Goal: Task Accomplishment & Management: Complete application form

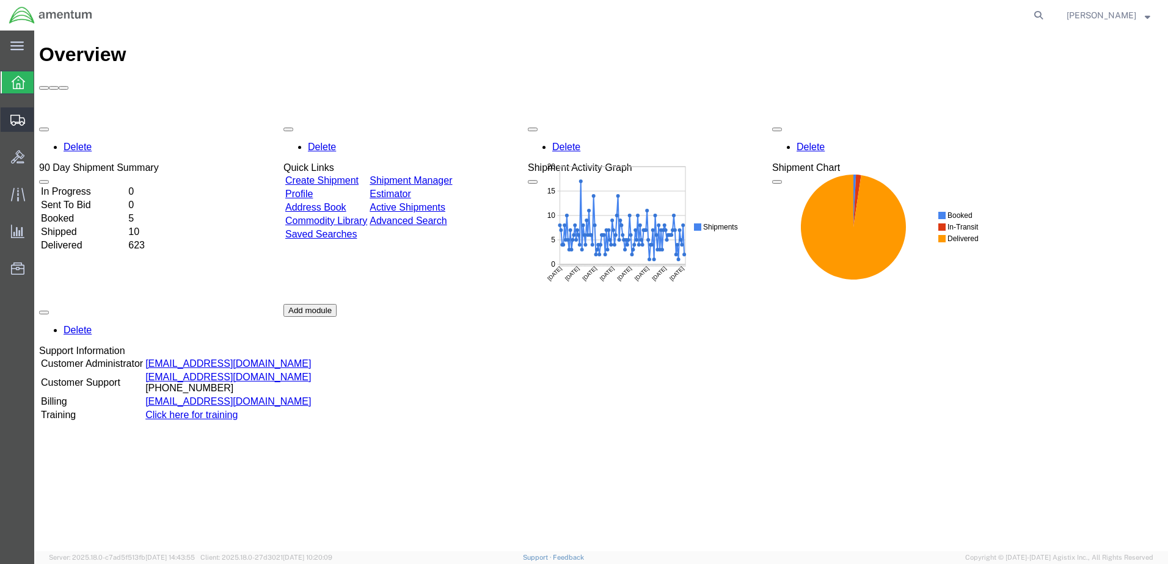
click at [0, 0] on span "Create Shipment" at bounding box center [0, 0] width 0 height 0
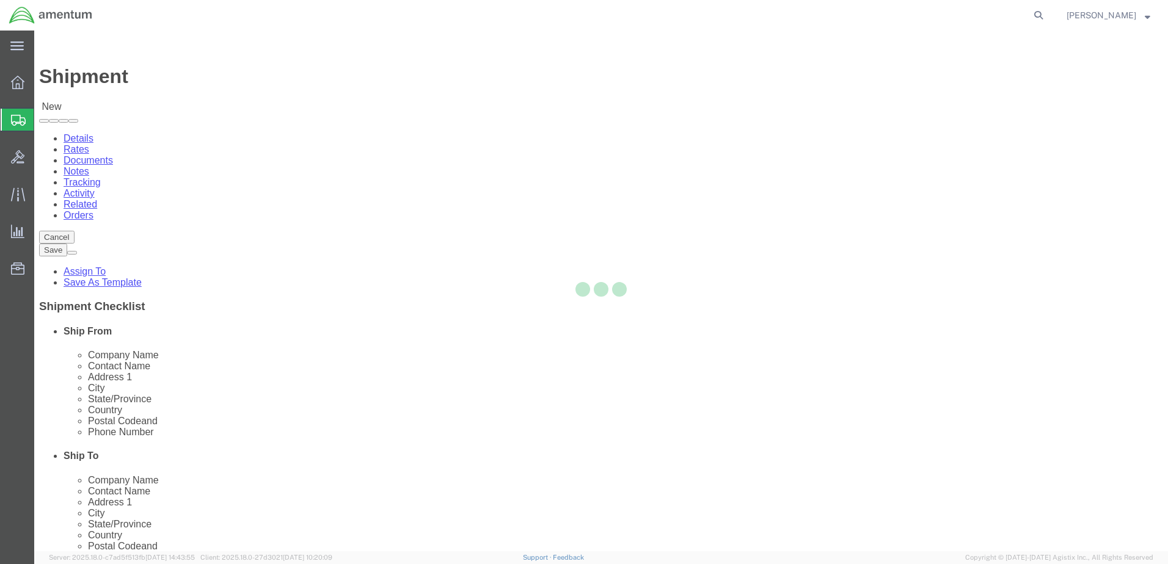
select select
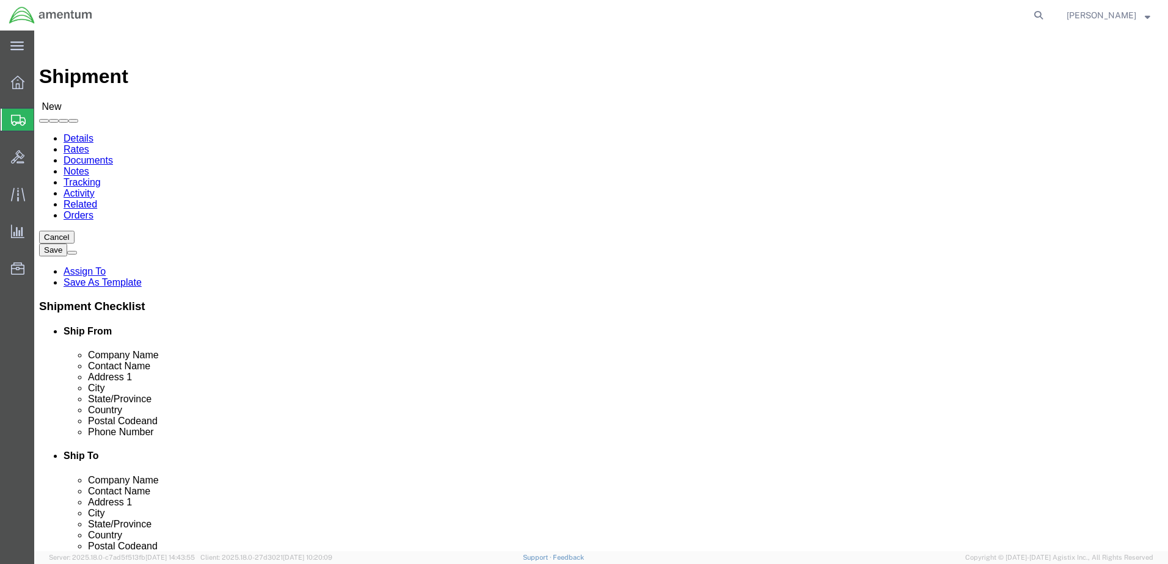
select select "MYPROFILE"
select select "CA"
type input "wtu"
select select "49949"
select select "AZ"
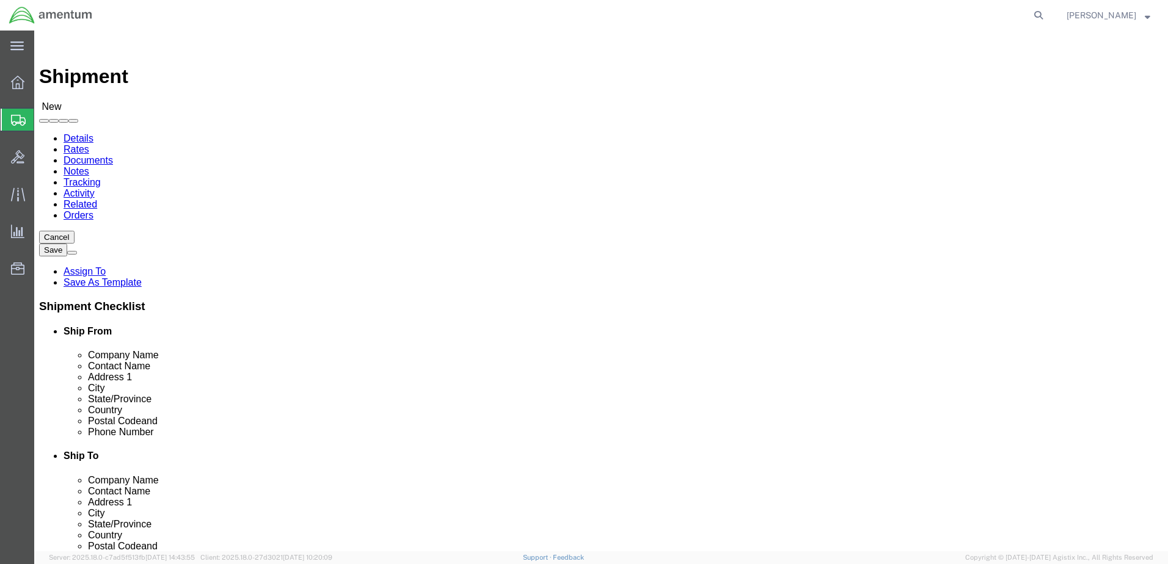
click input "text"
drag, startPoint x: 670, startPoint y: 254, endPoint x: 619, endPoint y: 251, distance: 50.8
click input "text"
type input "T"
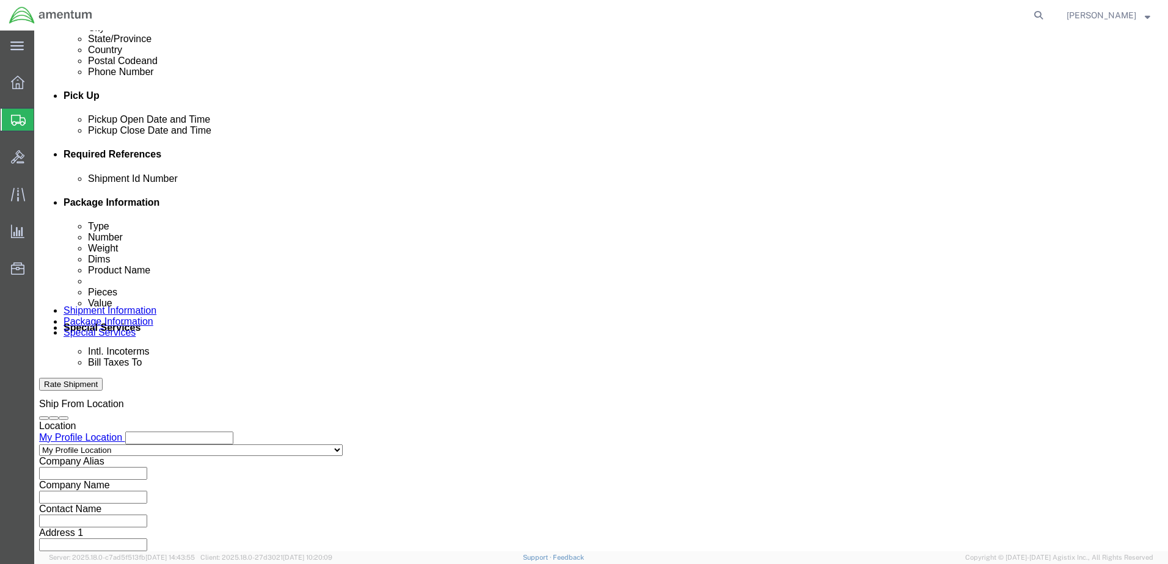
scroll to position [488, 0]
type input "Avonics"
click button "Add reference"
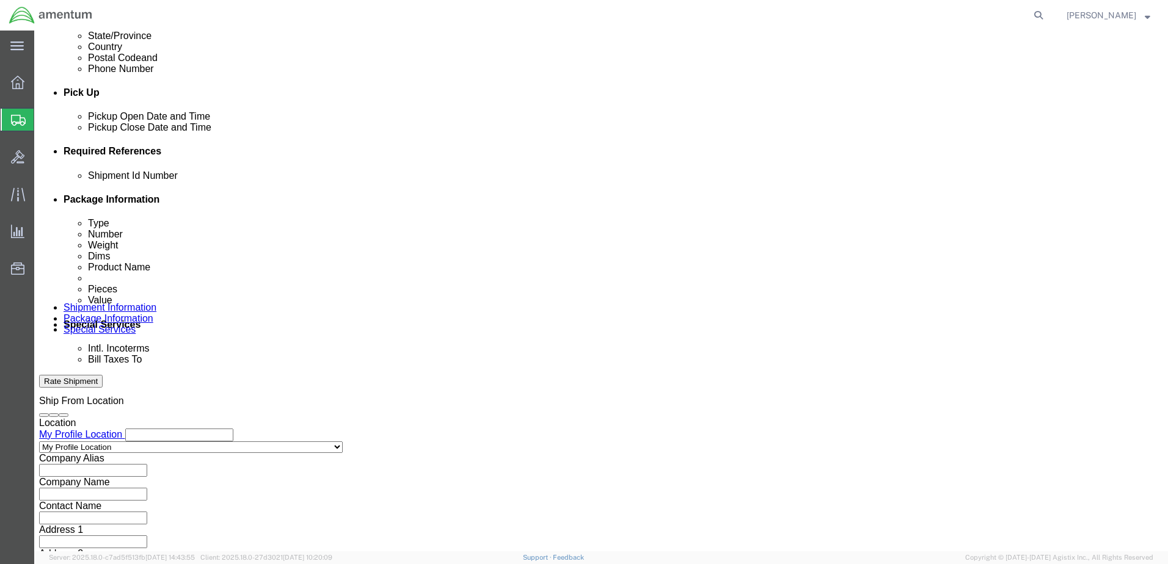
click input "text"
type input "09082025"
click select "Select Account Type Activity ID Airline Appointment Number ASN Batch Request # …"
select select "DEPT"
click select "Select Account Type Activity ID Airline Appointment Number ASN Batch Request # …"
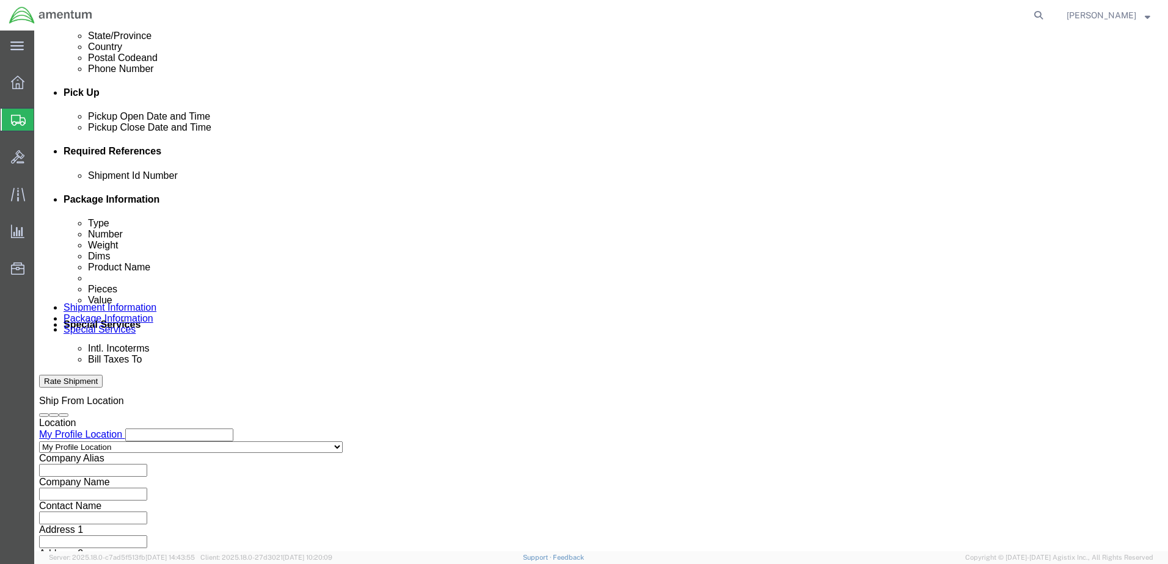
click input "text"
type input "CBP"
click select "Select Account Type Activity ID Airline Appointment Number ASN Batch Request # …"
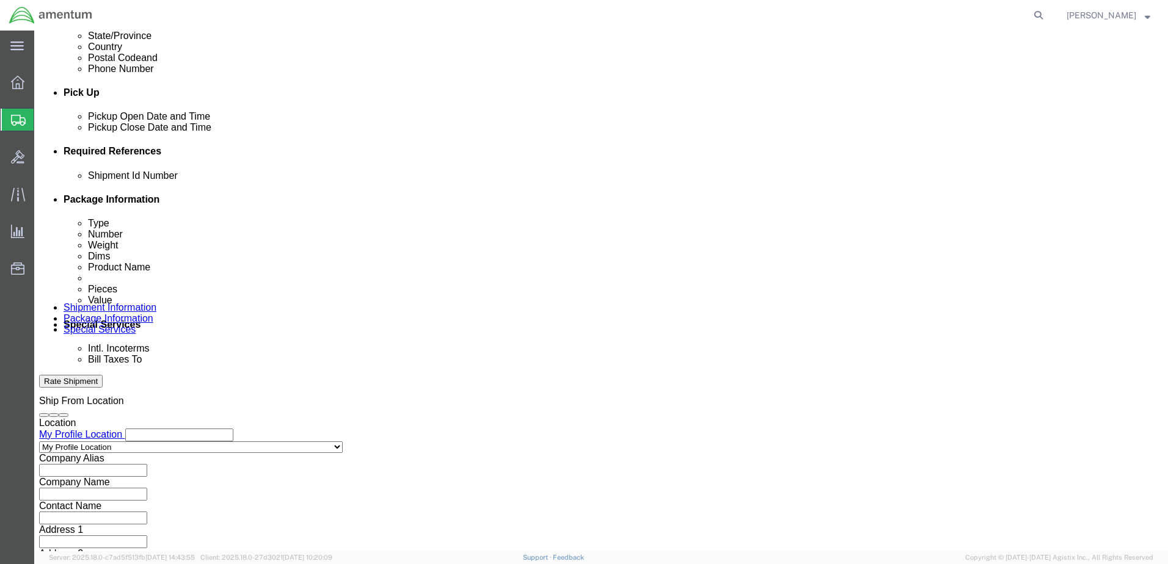
select select "PROJNUM"
click select "Select Account Type Activity ID Airline Appointment Number ASN Batch Request # …"
paste input "AME-2025-IP01-FO013-2219-NAMC-Z000"
type input "AME-2025-IP01-FO013-2219-NAMC-Z000"
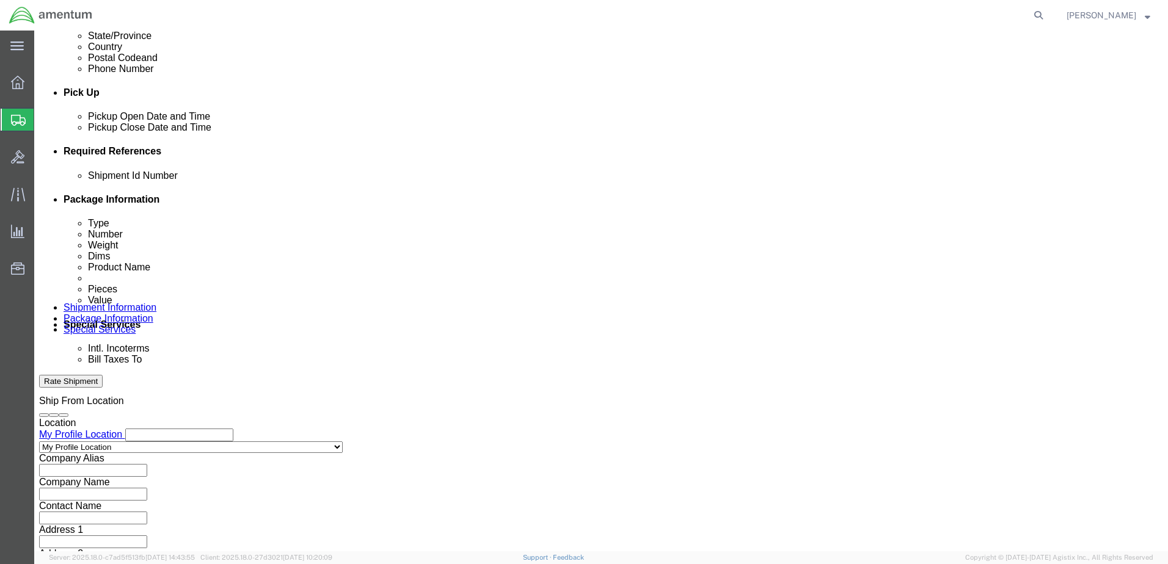
click select "Select Account Type Activity ID Airline Appointment Number ASN Batch Request # …"
select select "PCKSLIP"
click input "text"
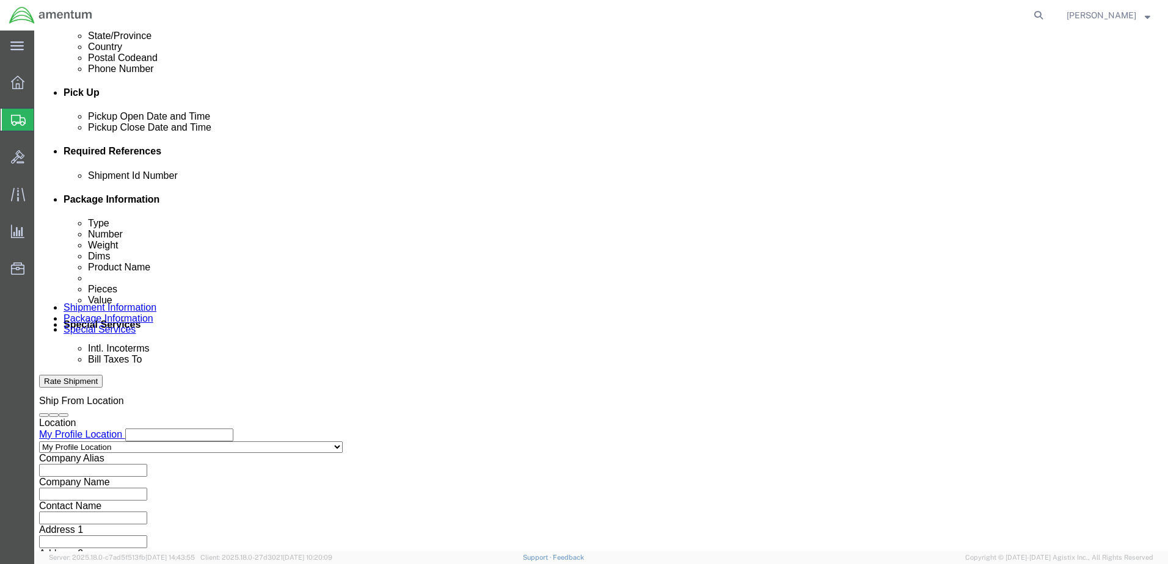
scroll to position [551, 0]
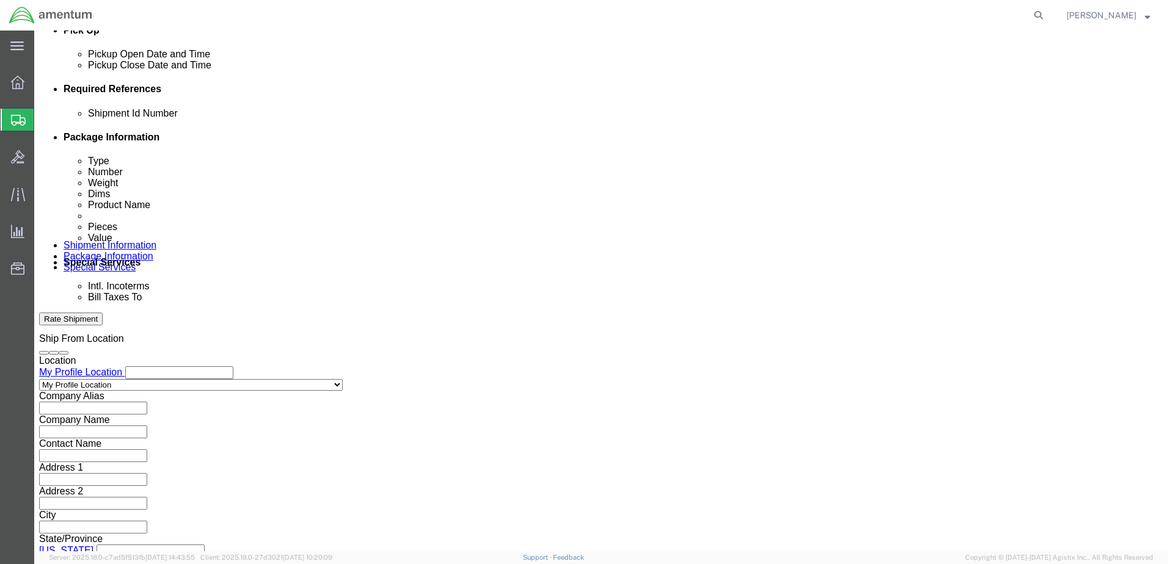
type input "Panda Wireless Dongle"
click button "Continue"
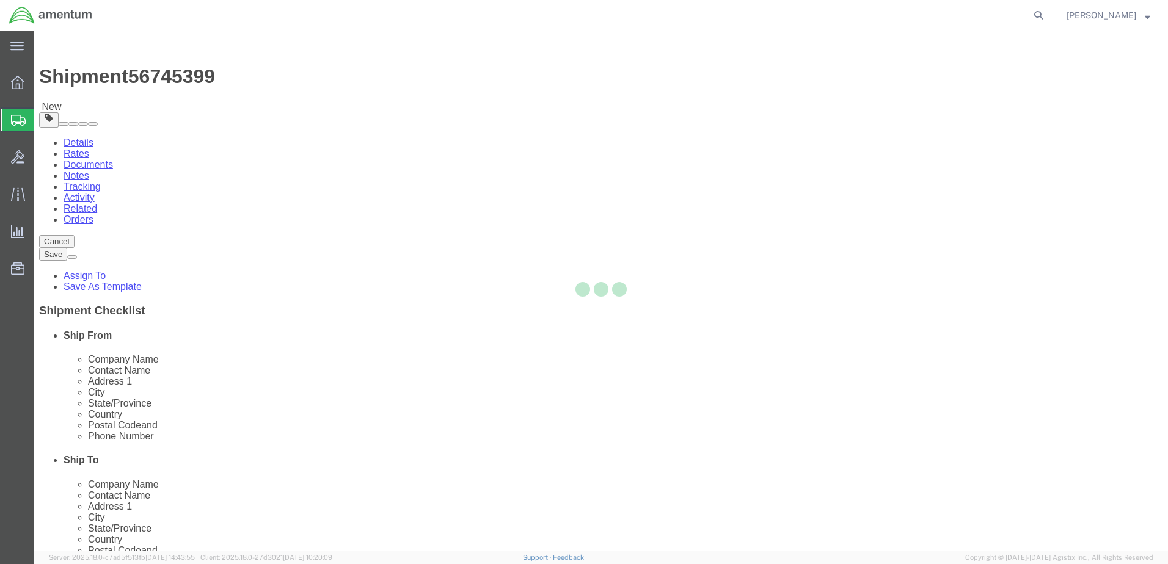
select select "CBOX"
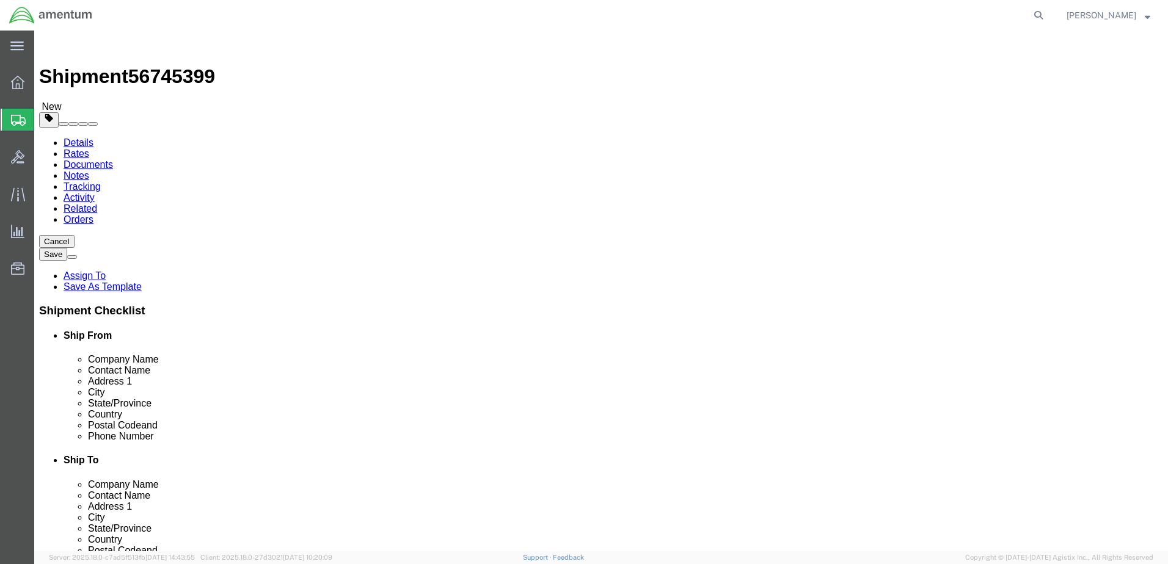
click input "text"
type input "11"
type input "12"
type input "1.5"
drag, startPoint x: 195, startPoint y: 285, endPoint x: 147, endPoint y: 280, distance: 49.1
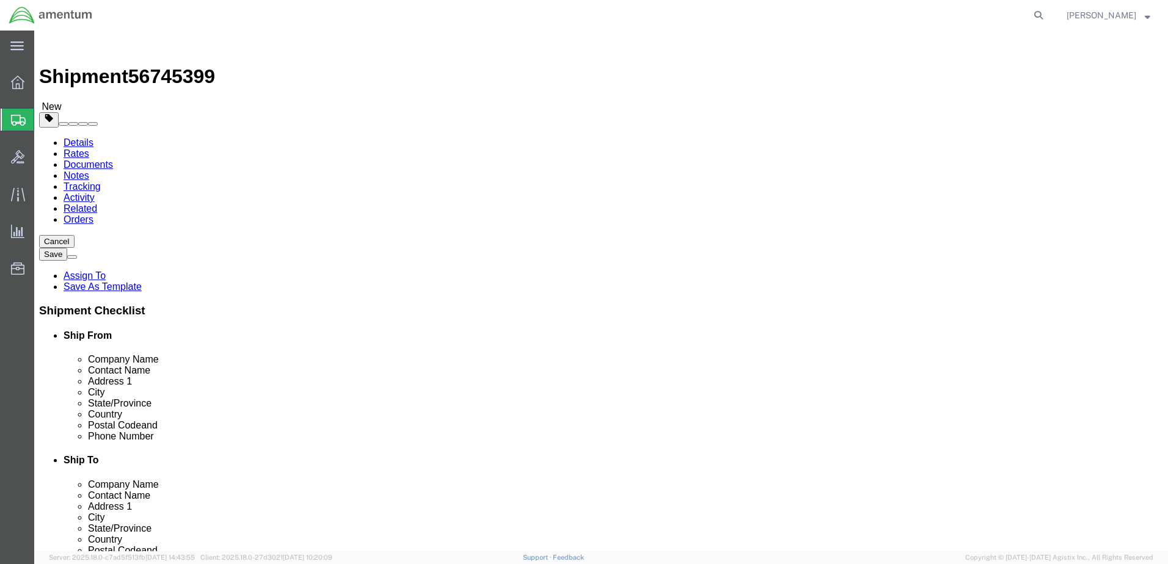
click div "Weight 0.00 Select kgs lbs Ship. t°"
type input "1.0"
click link "Add Content"
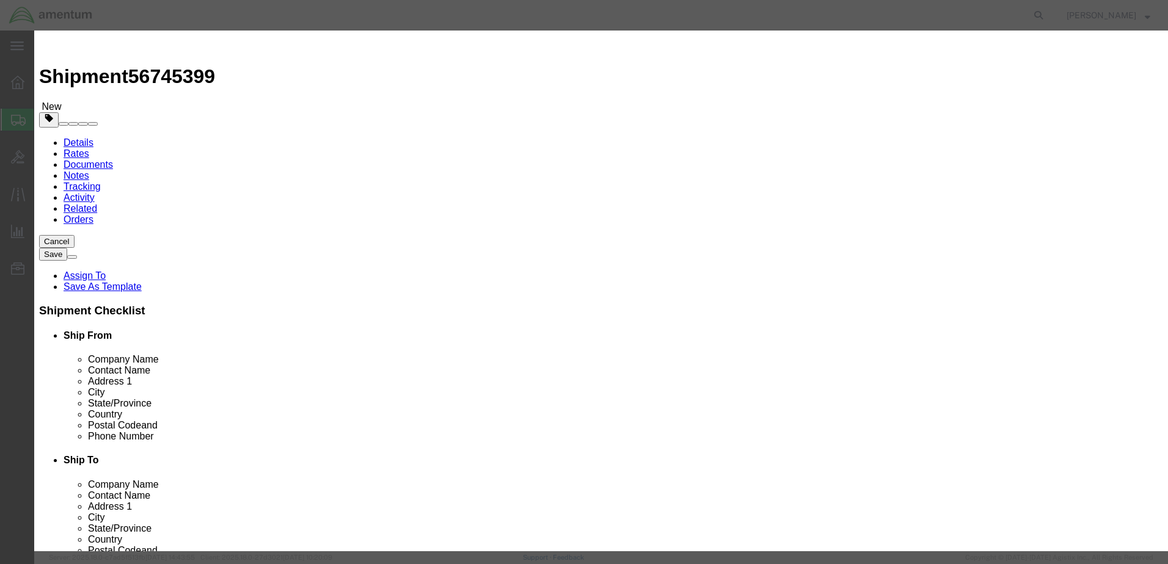
click input "text"
type input "Panda Wireless [PERSON_NAME]"
drag, startPoint x: 378, startPoint y: 121, endPoint x: 345, endPoint y: 115, distance: 33.5
click div "0"
type input "1"
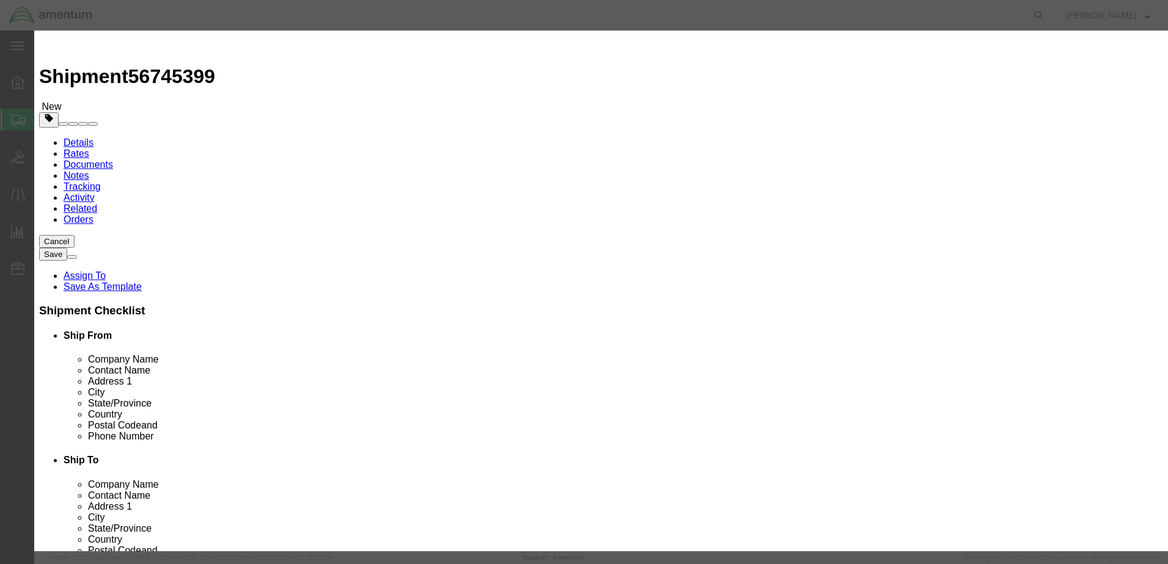
click input "text"
type input "500.00"
click button "Save & Close"
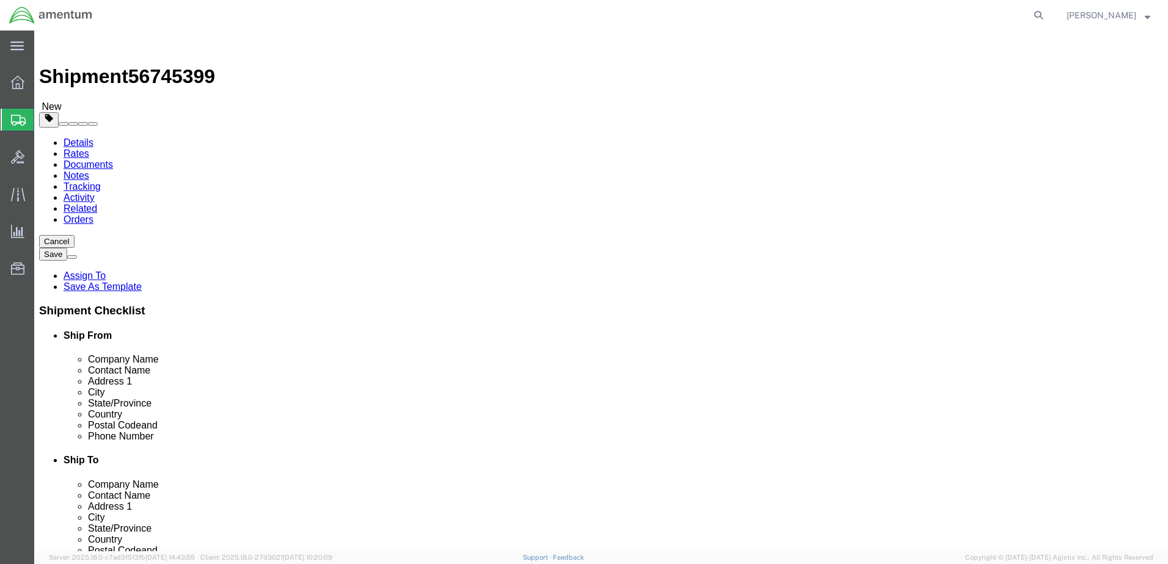
click button "Rate Shipment"
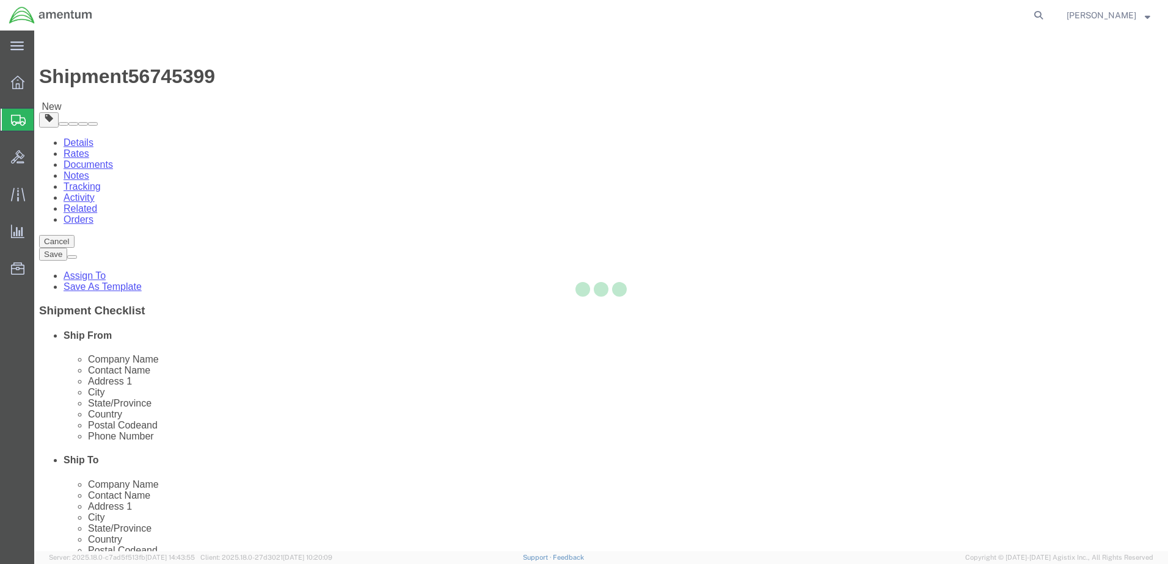
select select "49946"
select select "49949"
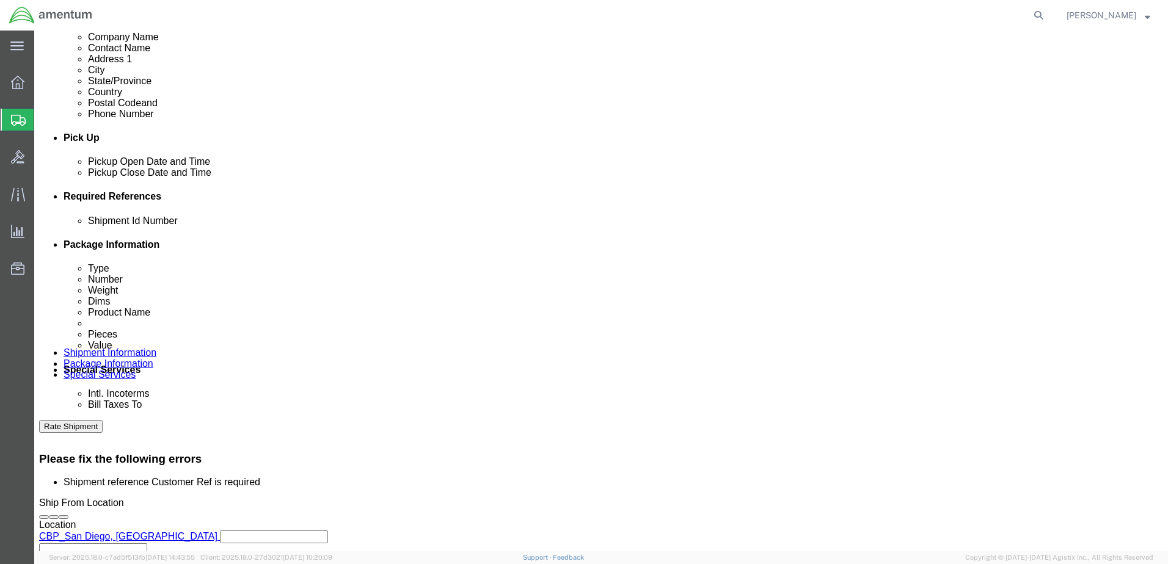
scroll to position [488, 0]
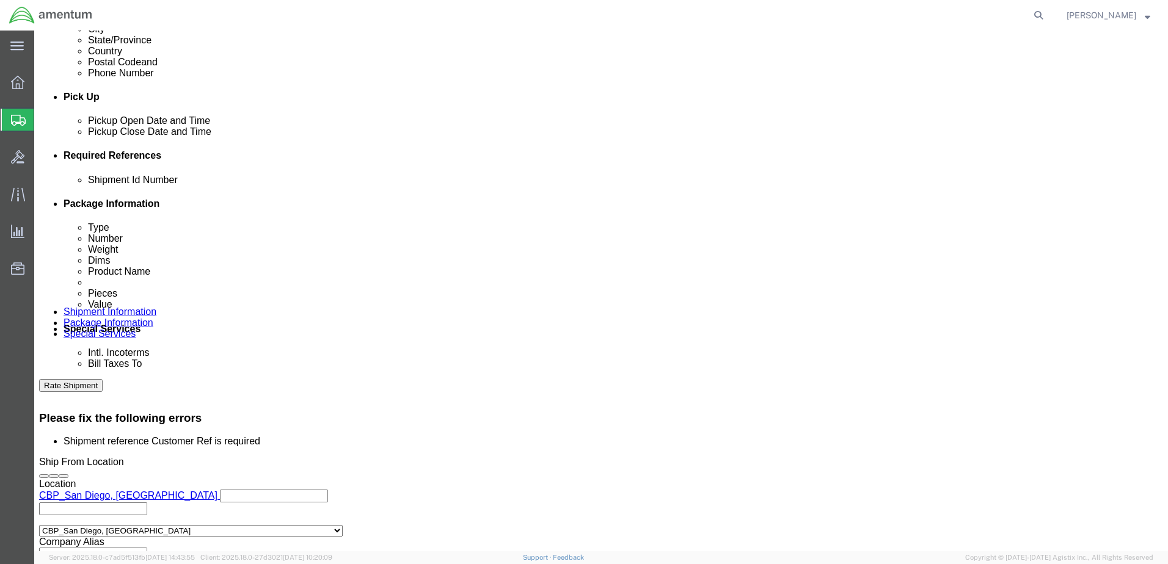
click select "Select Account Type Activity ID Airline Appointment Number ASN Batch Request # …"
select select "CUSTREF"
click select "Select Account Type Activity ID Airline Appointment Number ASN Batch Request # …"
click div "Shipment Id Number 09082025 Customer Ref Select Account Type Activity ID Airlin…"
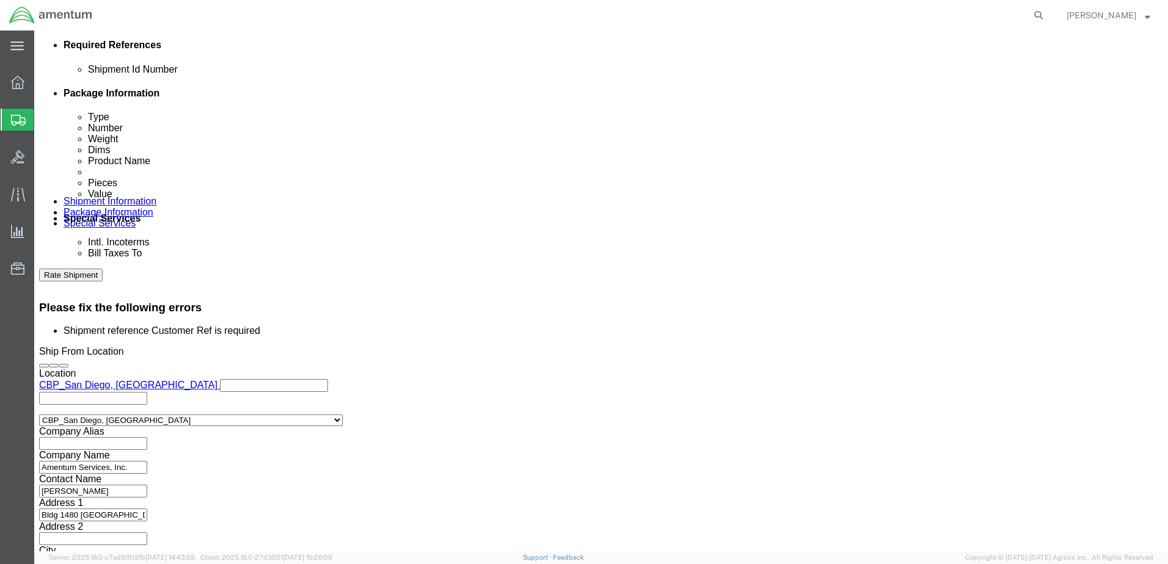
scroll to position [601, 0]
click button "Continue"
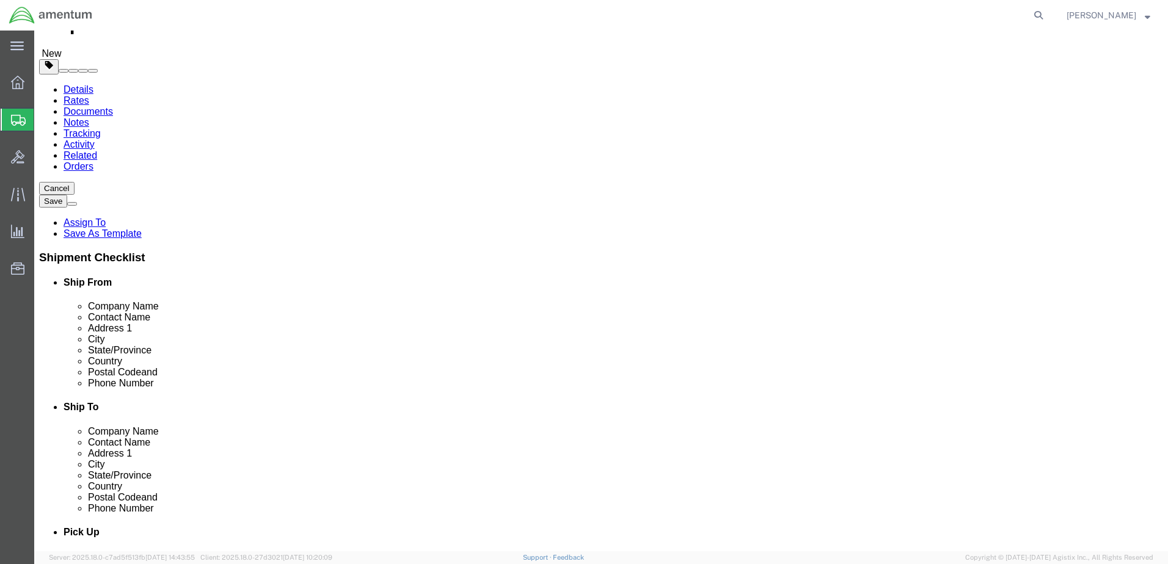
scroll to position [54, 0]
click button "Rate Shipment"
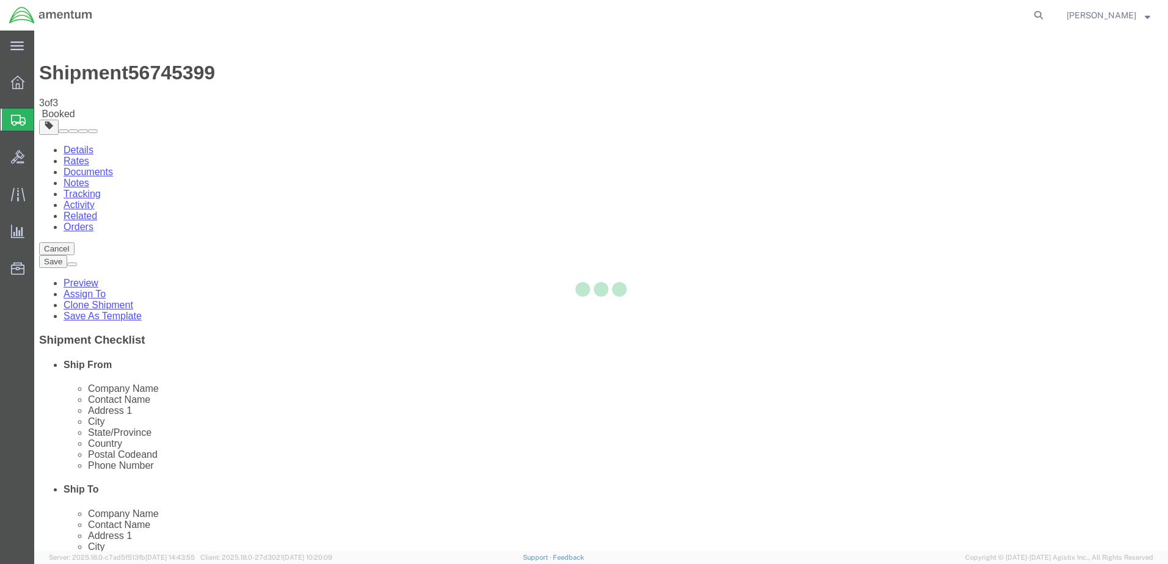
scroll to position [0, 0]
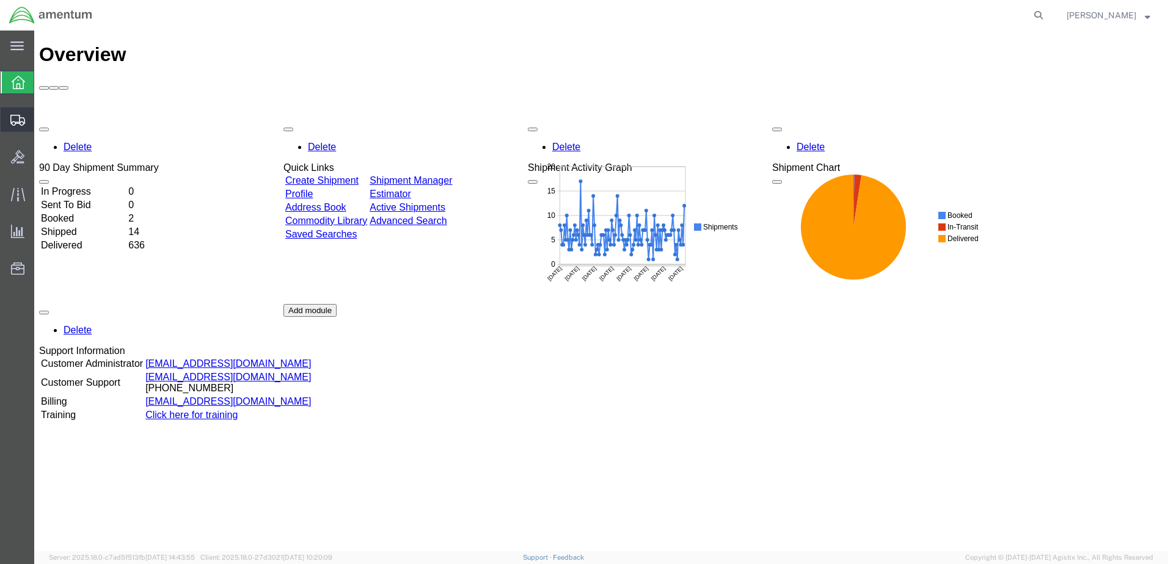
click at [0, 0] on span "Create Shipment" at bounding box center [0, 0] width 0 height 0
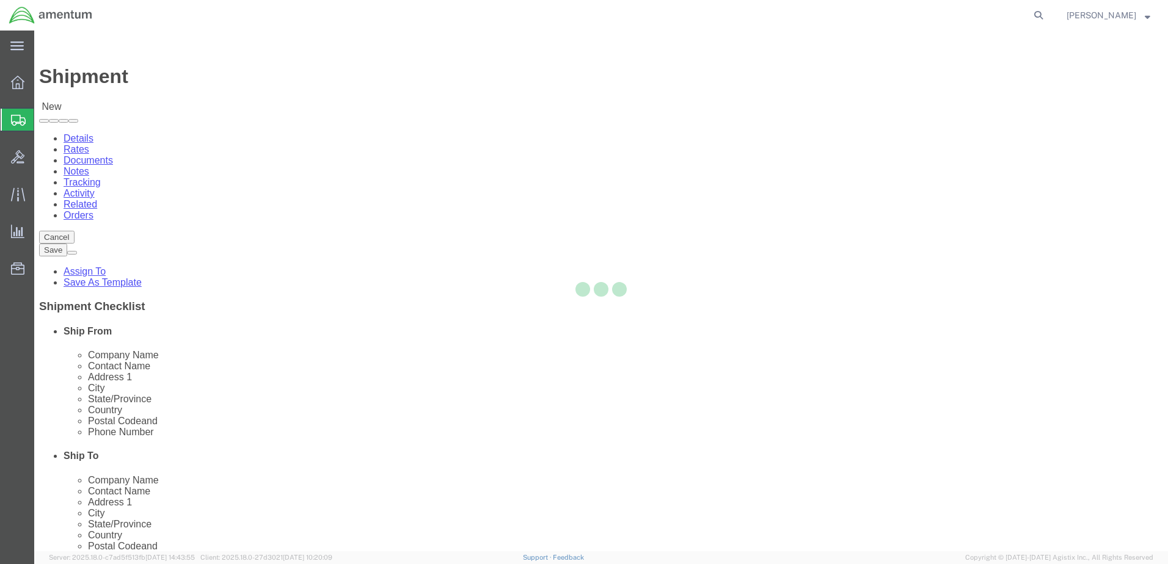
select select
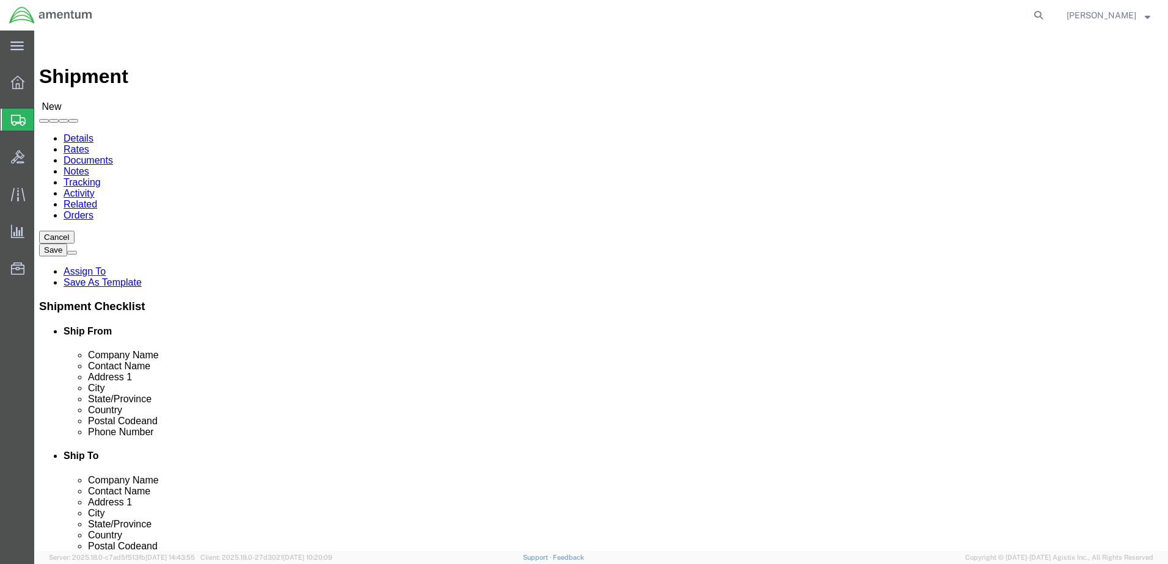
select select "MYPROFILE"
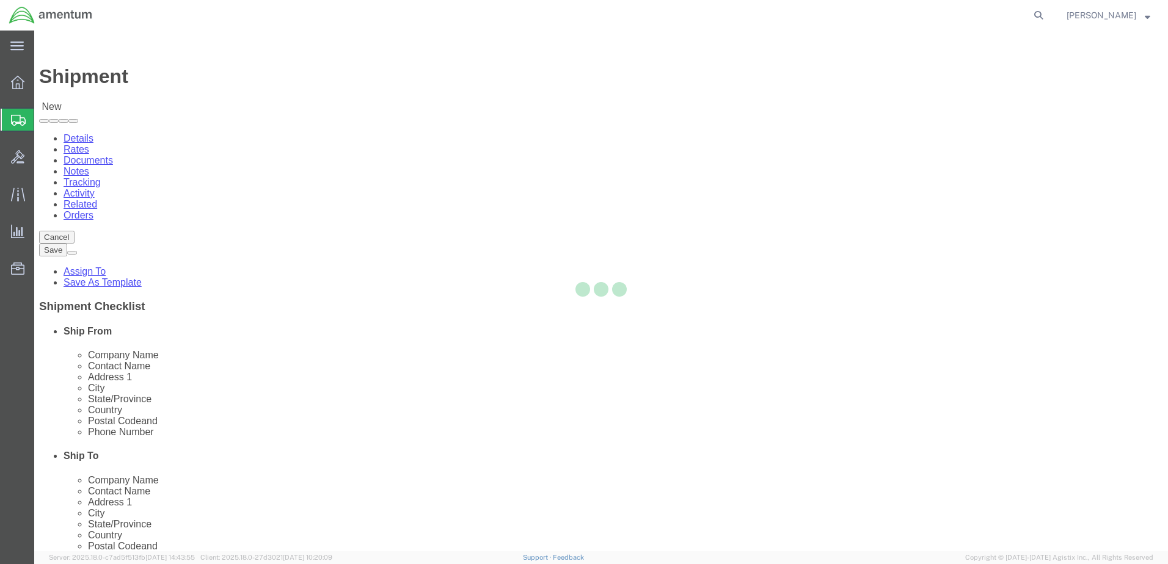
select select "CA"
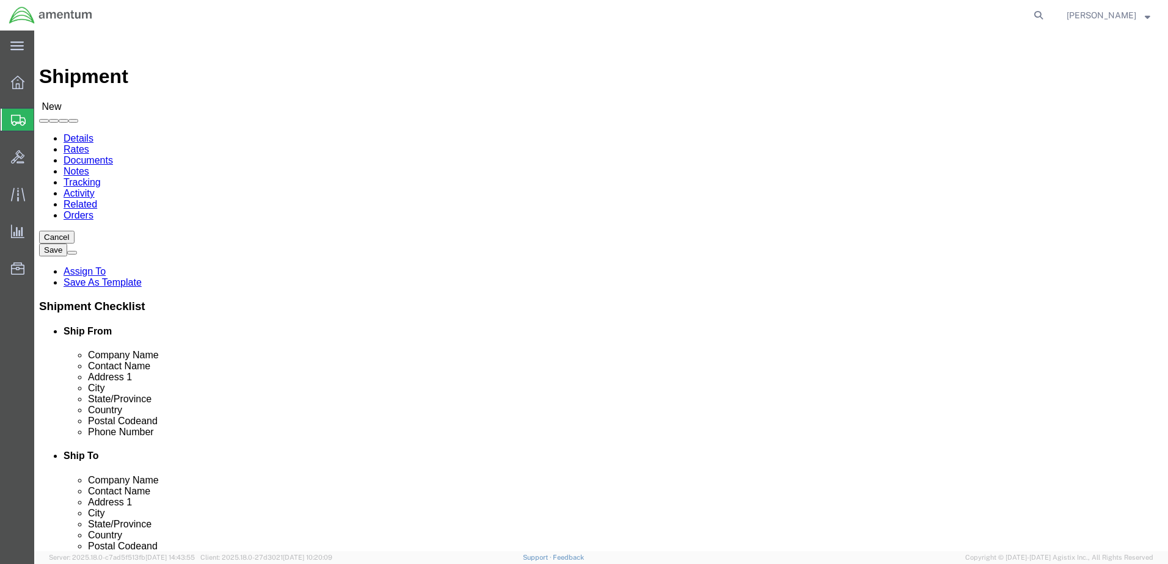
type input "sac"
select select "49943"
select select "CA"
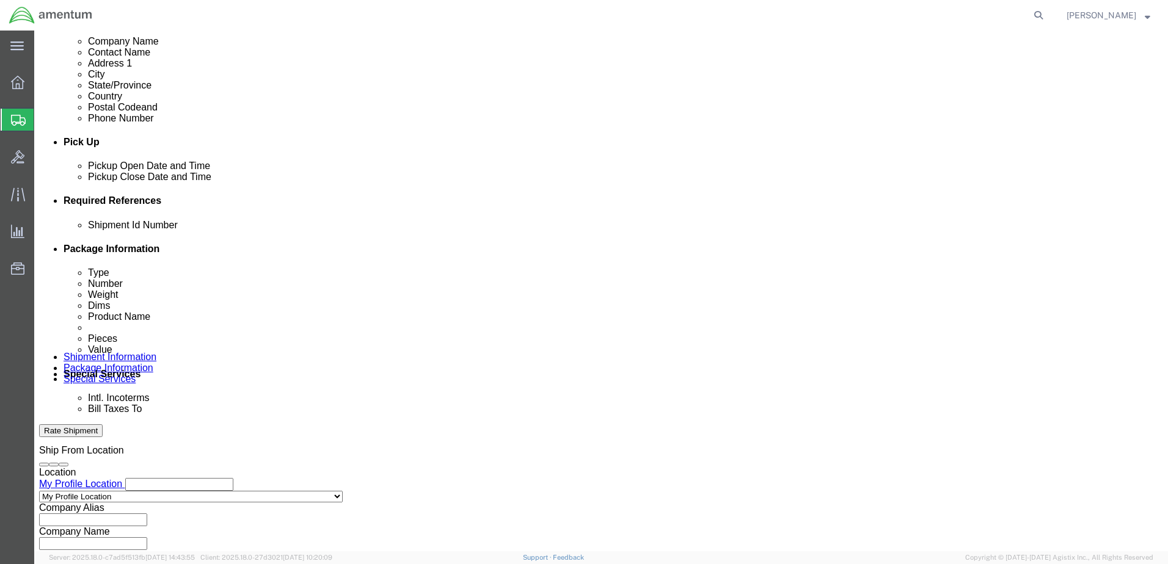
scroll to position [448, 0]
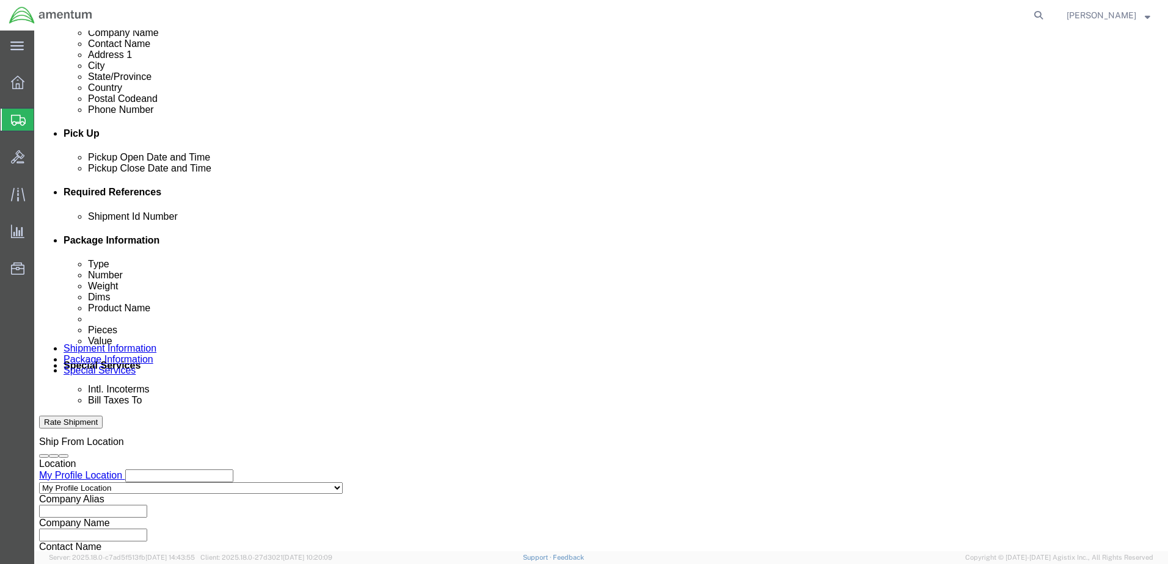
click button "Add reference"
click input "text"
type input "9/8/25"
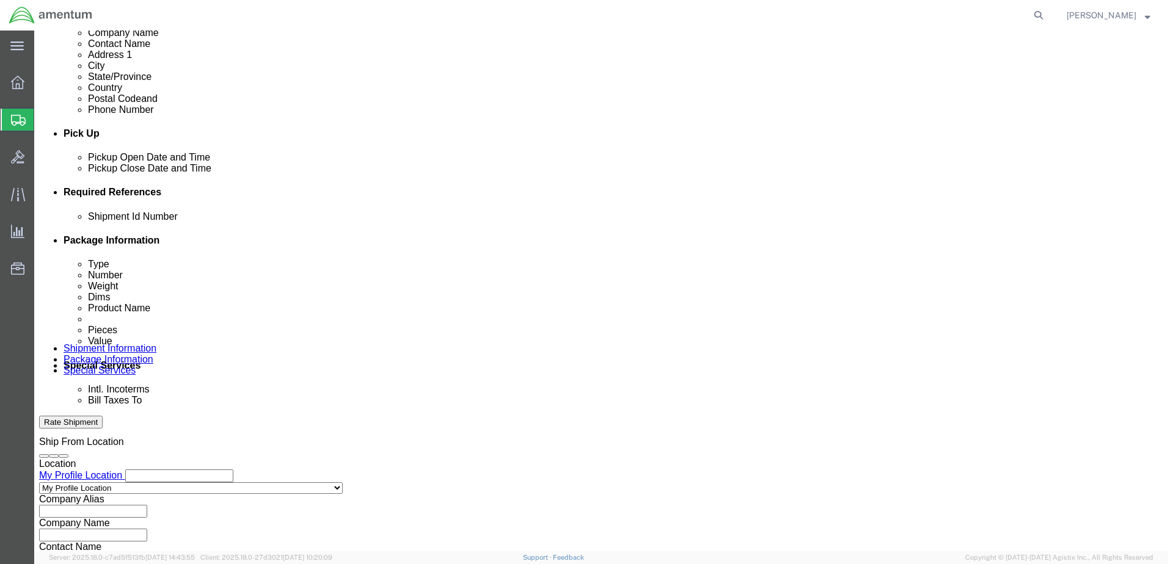
click select "Select Account Type Activity ID Airline Appointment Number ASN Batch Request # …"
select select "DEPT"
click select "Select Account Type Activity ID Airline Appointment Number ASN Batch Request # …"
click input "text"
type input "CBP"
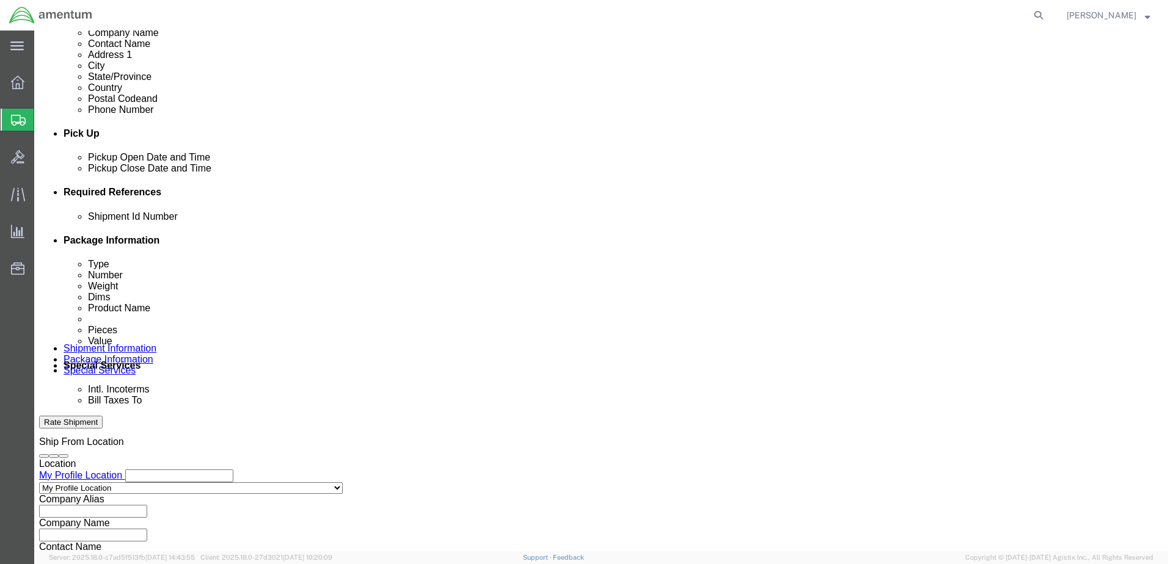
click select "Select Account Type Activity ID Airline Appointment Number ASN Batch Request # …"
select select "PROJNUM"
click select "Select Account Type Activity ID Airline Appointment Number ASN Batch Request # …"
paste input "AME-2025-IP01-FO013-2219-NAMC-Z000"
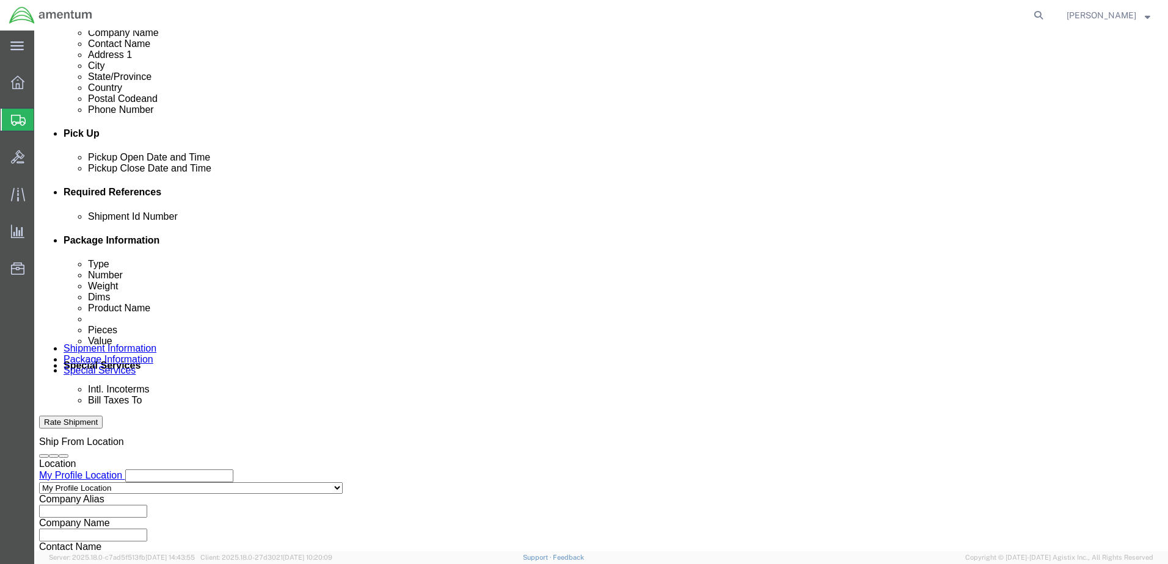
type input "AME-2025-IP01-FO013-2219-NAMC-Z000"
click select "Select Account Type Activity ID Airline Appointment Number ASN Batch Request # …"
select select "CUSTREF"
click select "Select Account Type Activity ID Airline Appointment Number ASN Batch Request # …"
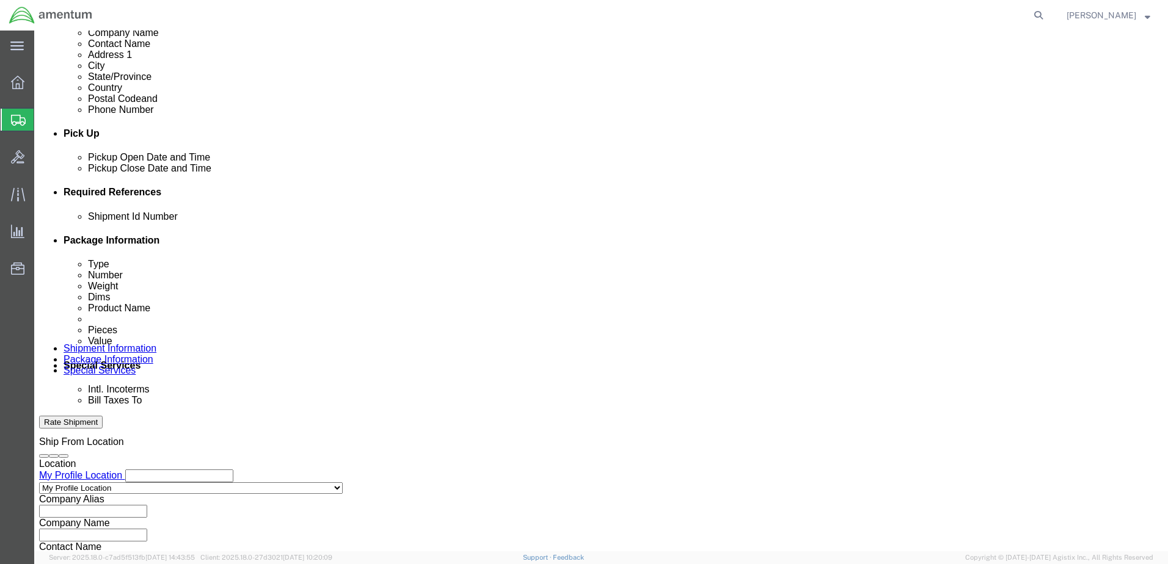
click input "text"
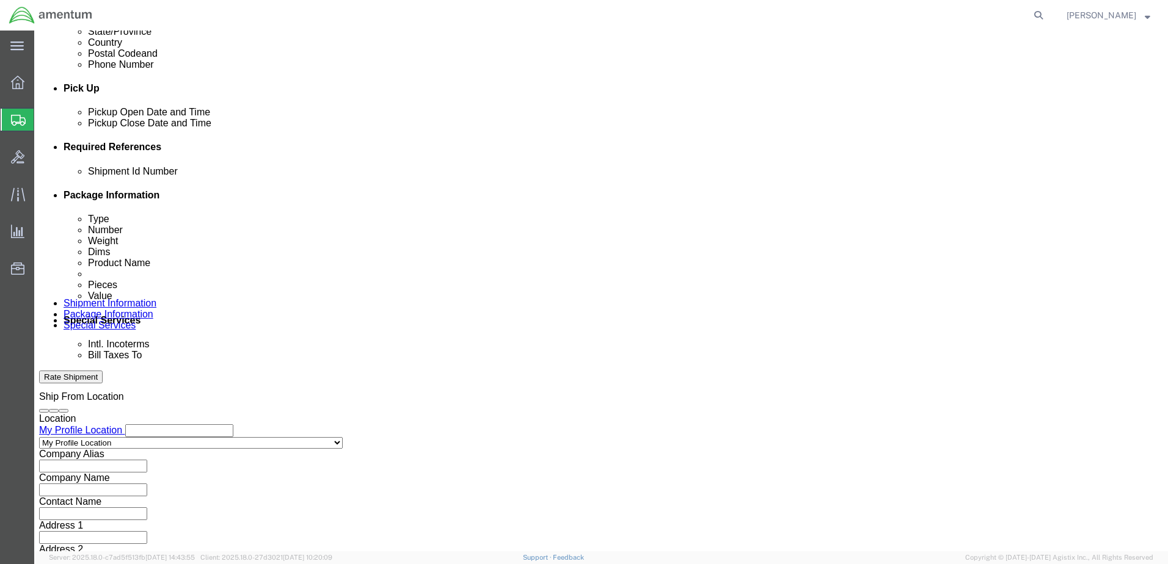
scroll to position [551, 0]
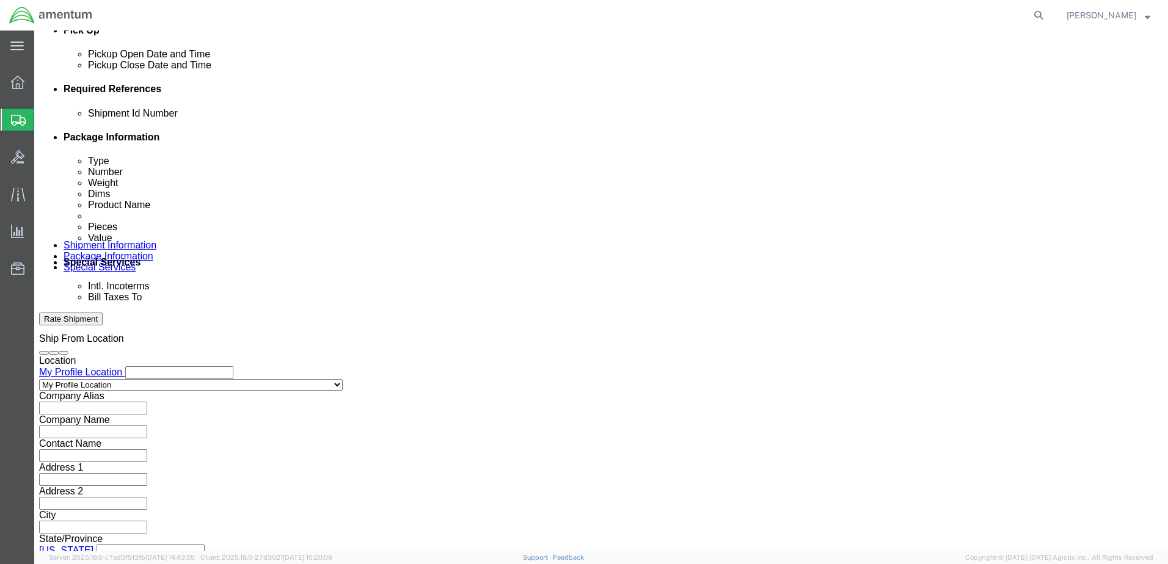
type input "245084-044T/51T"
click button "Continue"
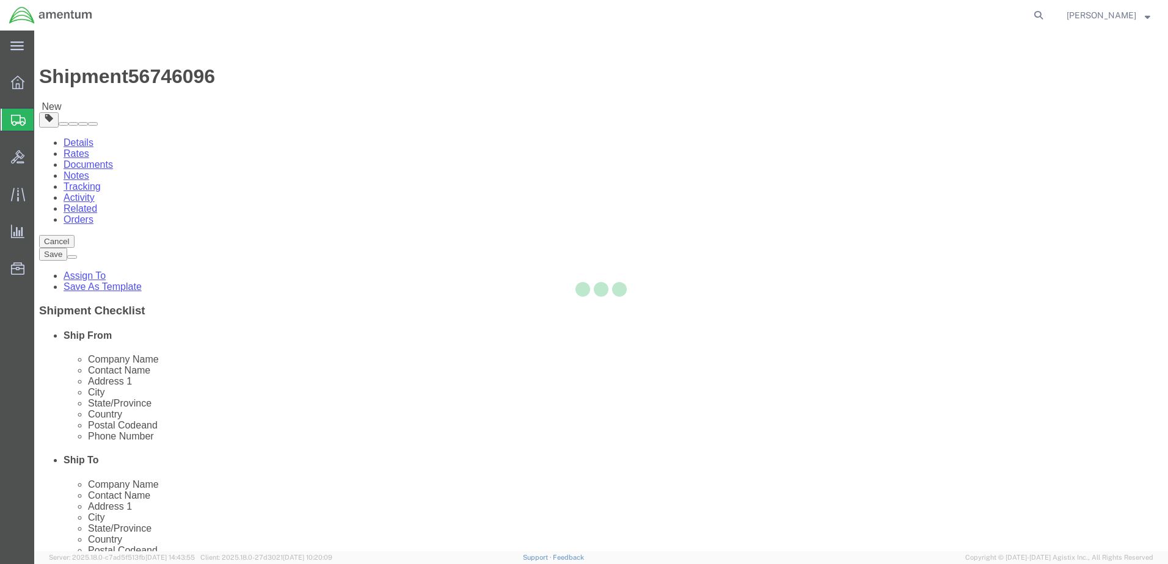
select select "CBOX"
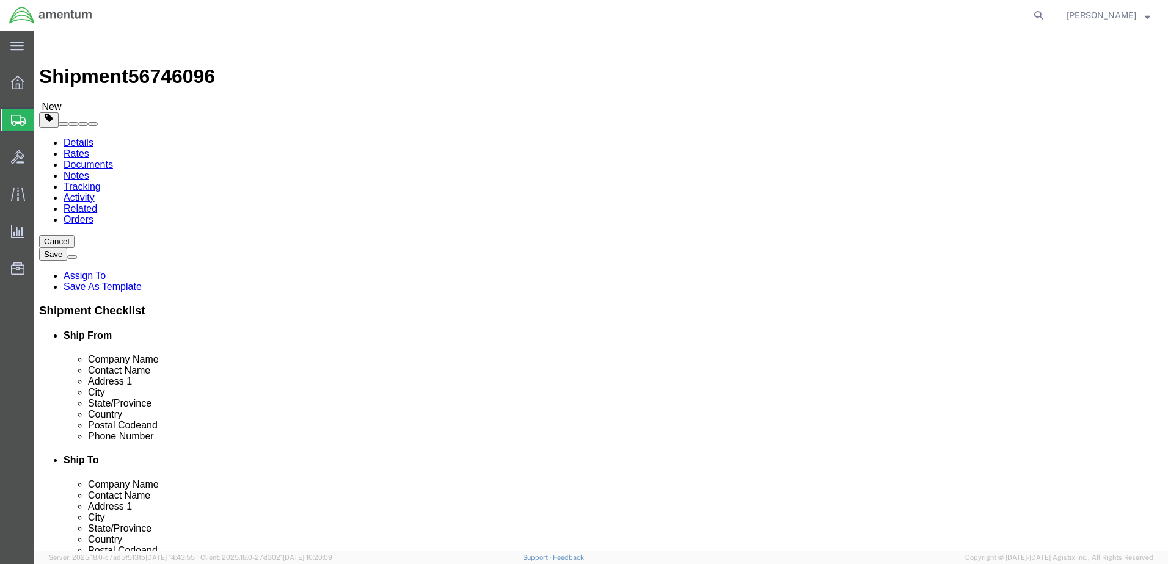
click input "0.00"
drag, startPoint x: 236, startPoint y: 311, endPoint x: 140, endPoint y: 272, distance: 103.8
click div "Package Type Select BCK Boxes Bale(s) Basket(s) Bolt(s) Bottle(s) Buckets Bulk …"
type input "5.0"
click input "text"
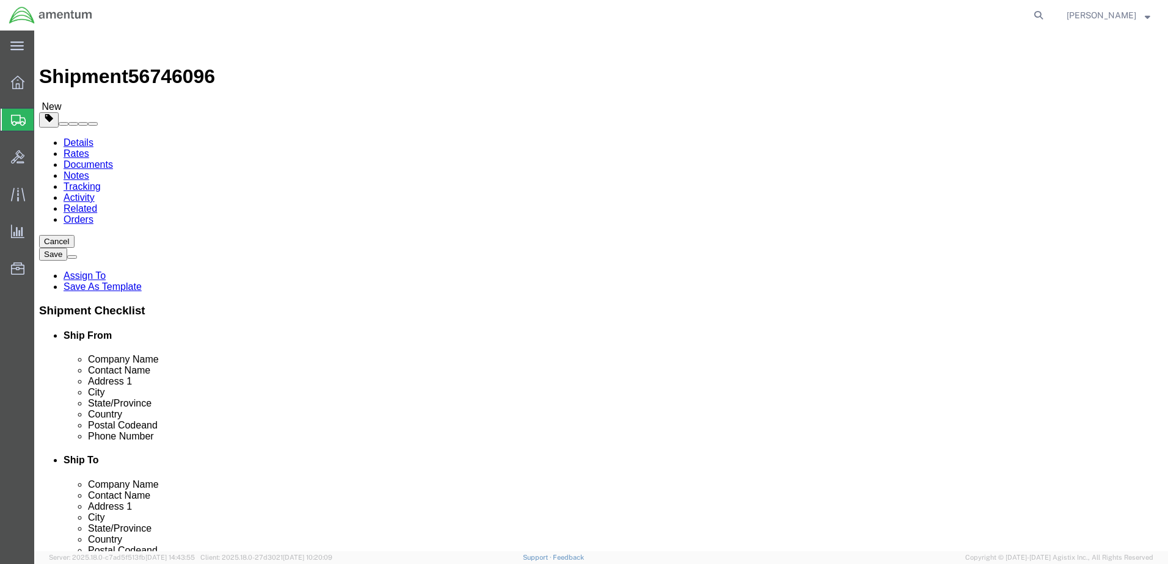
type input "15"
type input "10"
type input "13"
click link "Add Content"
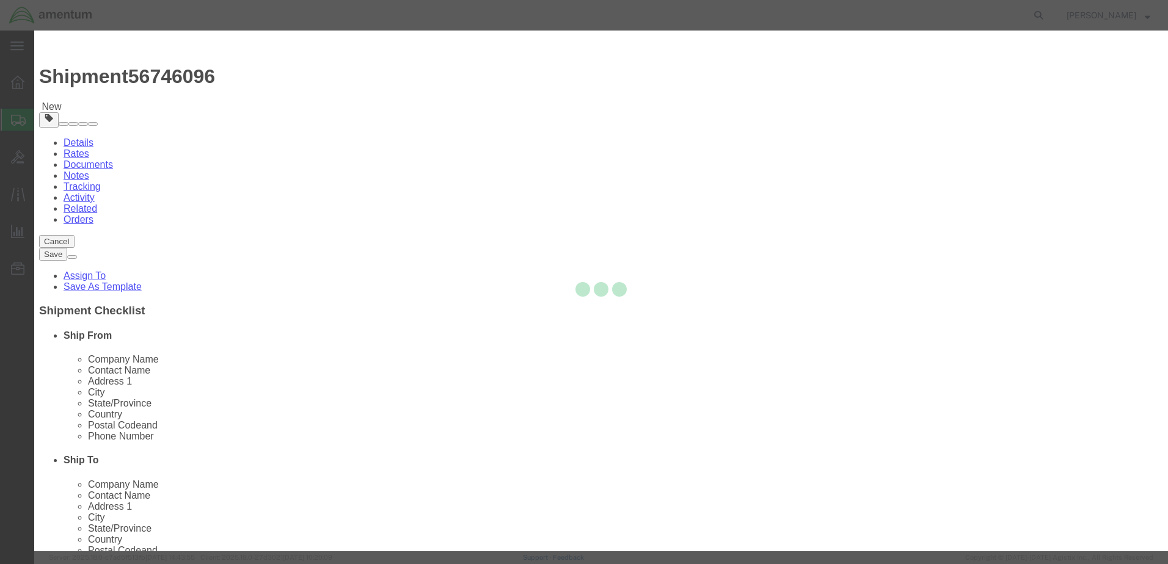
click input "text"
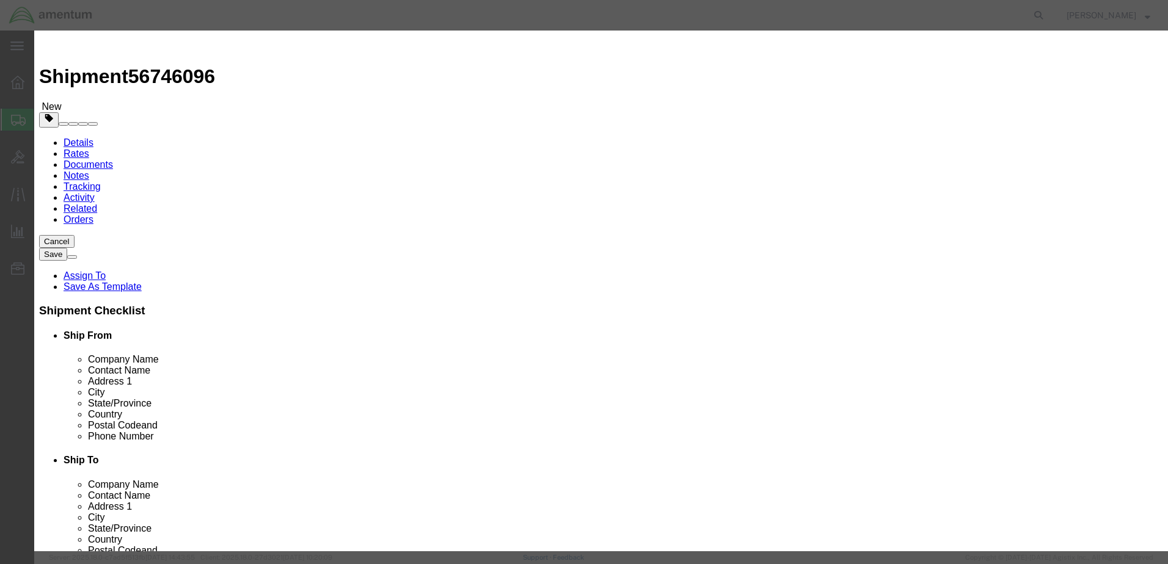
type input "NVG SN: 681310"
drag, startPoint x: 357, startPoint y: 119, endPoint x: 344, endPoint y: 117, distance: 13.6
click div "0"
type input "1"
click div "Commodity library"
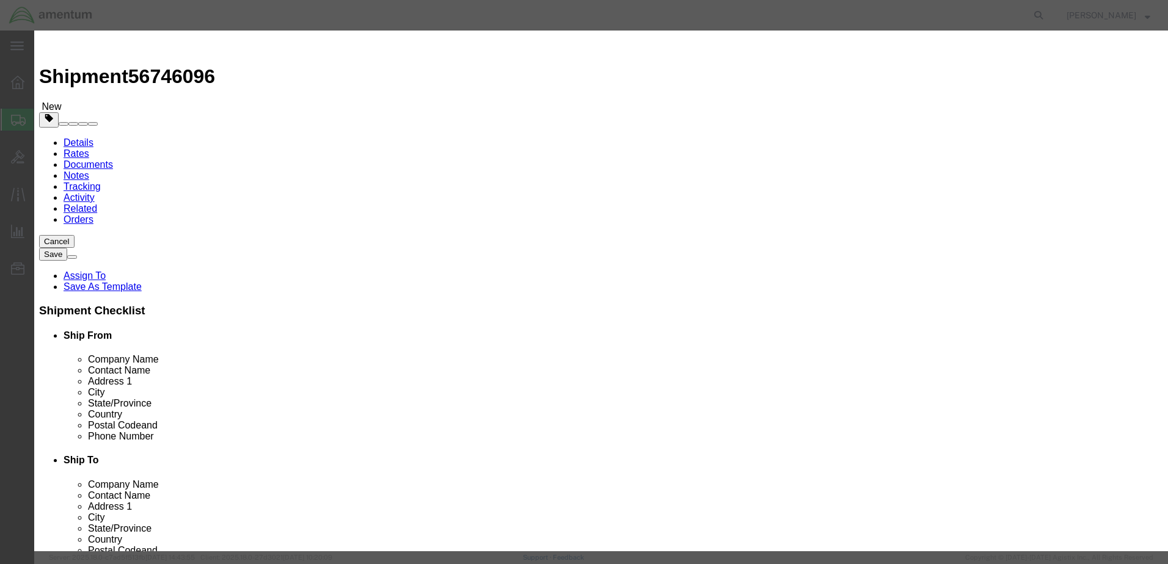
click input "text"
type input "14000.00"
click button "Save & Close"
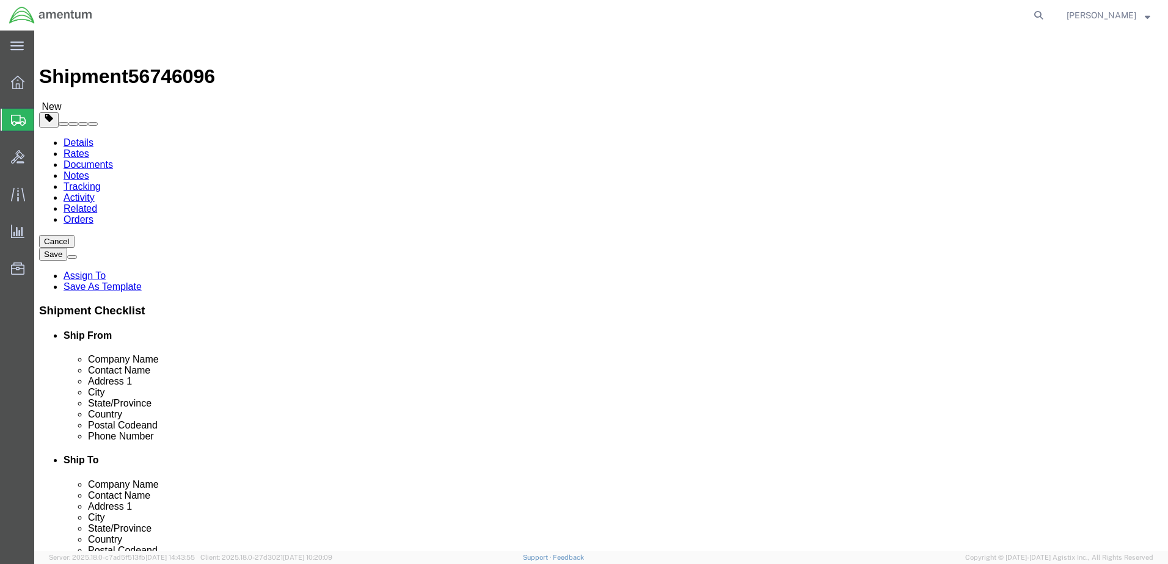
click button "Rate Shipment"
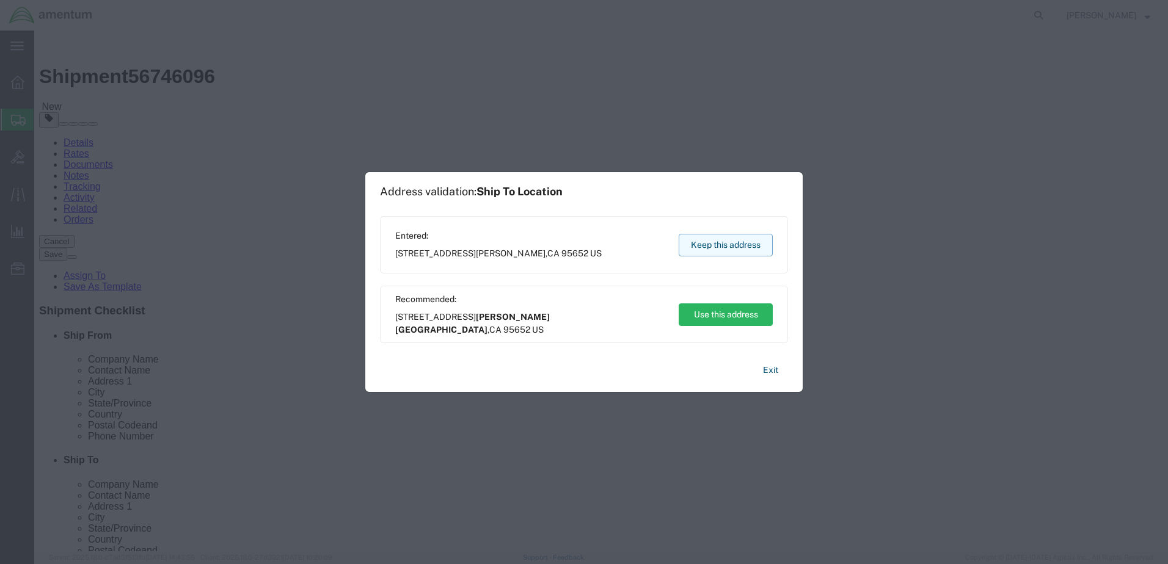
click at [706, 249] on button "Keep this address" at bounding box center [725, 245] width 94 height 23
